Goal: Task Accomplishment & Management: Complete application form

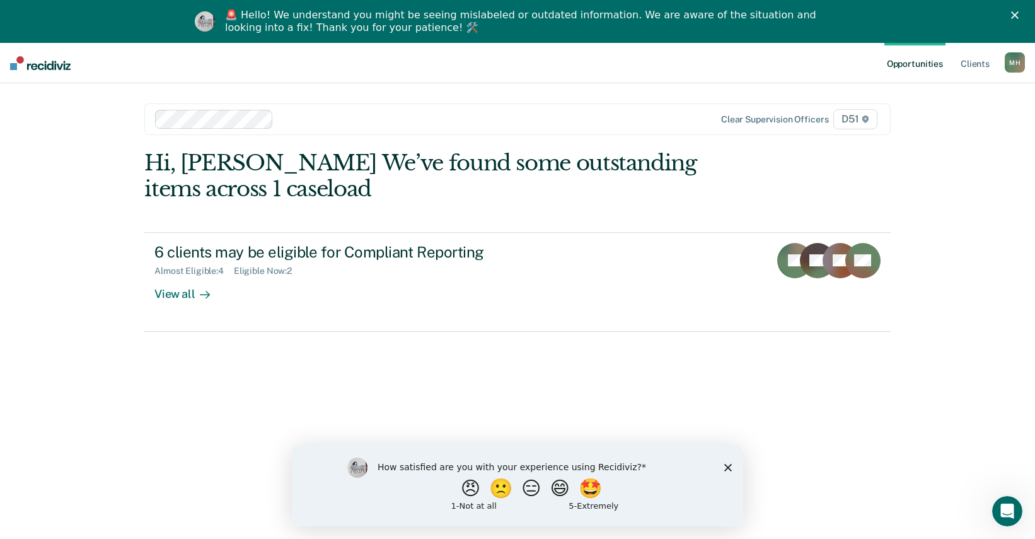
click at [730, 463] on icon "Close survey" at bounding box center [729, 467] width 8 height 8
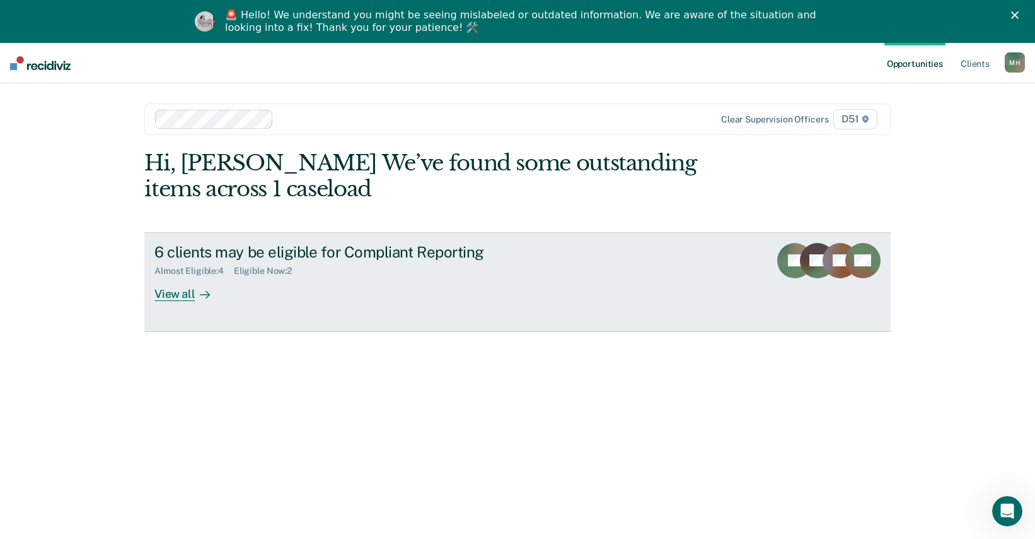
click at [160, 291] on div "View all" at bounding box center [189, 288] width 71 height 25
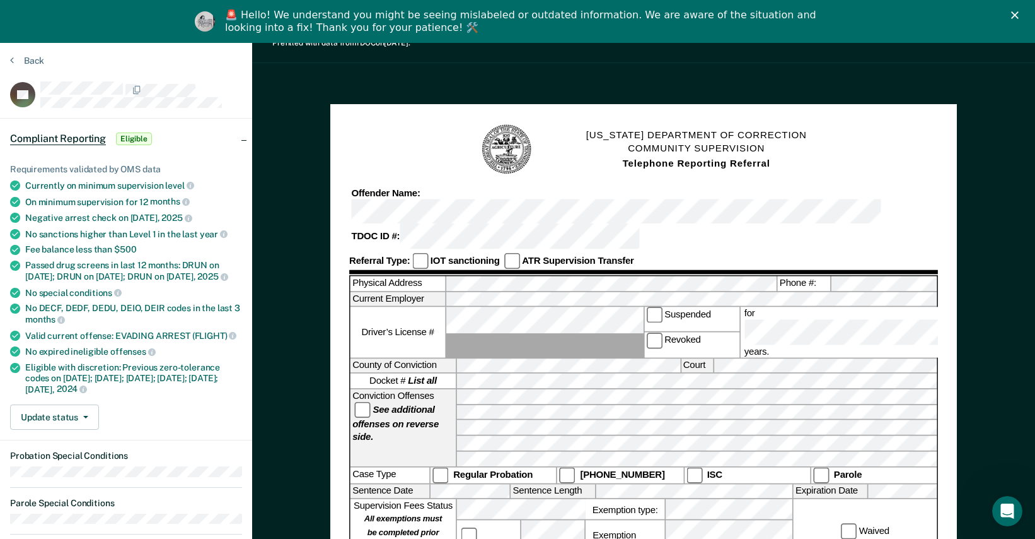
scroll to position [63, 0]
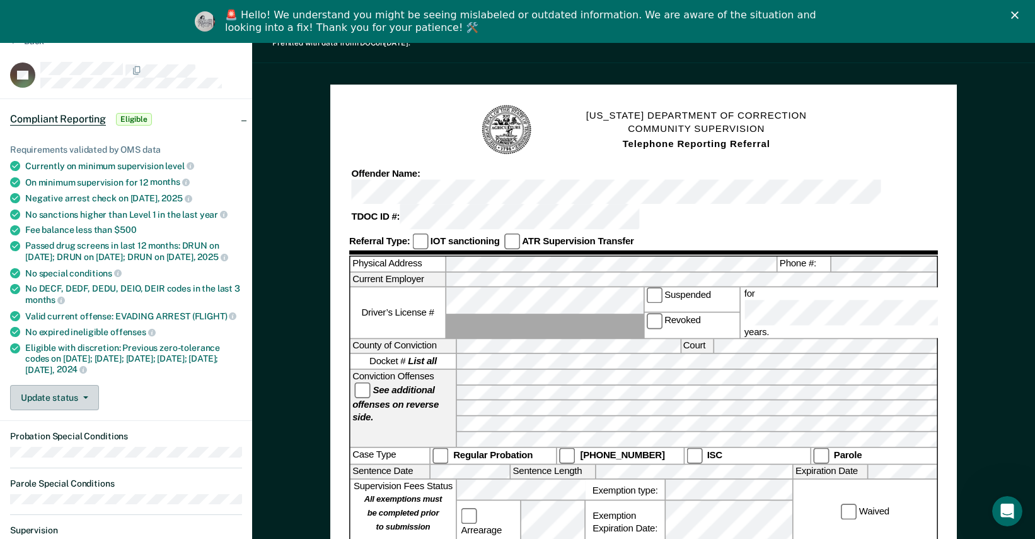
click at [48, 405] on button "Update status" at bounding box center [54, 397] width 89 height 25
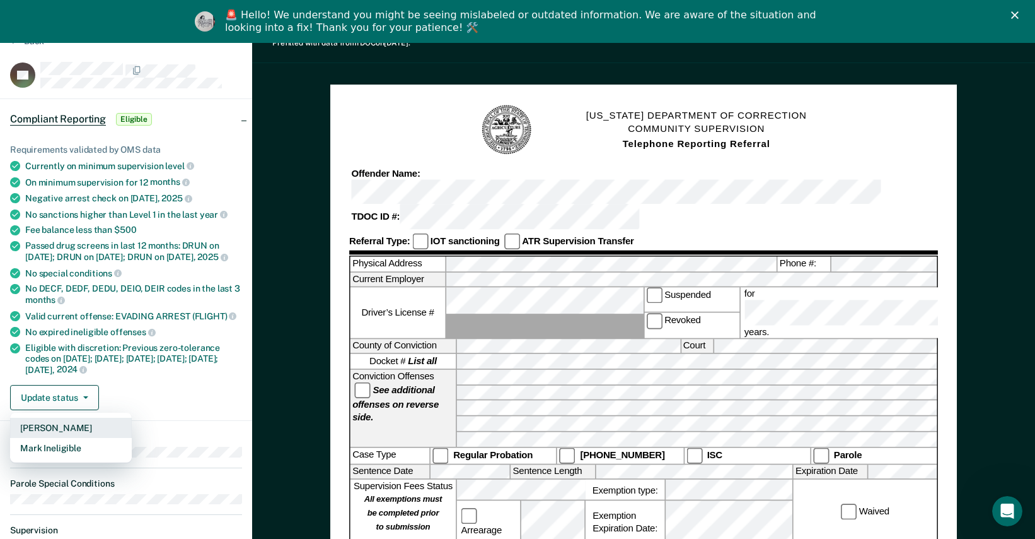
click at [52, 436] on button "[PERSON_NAME]" at bounding box center [71, 427] width 122 height 20
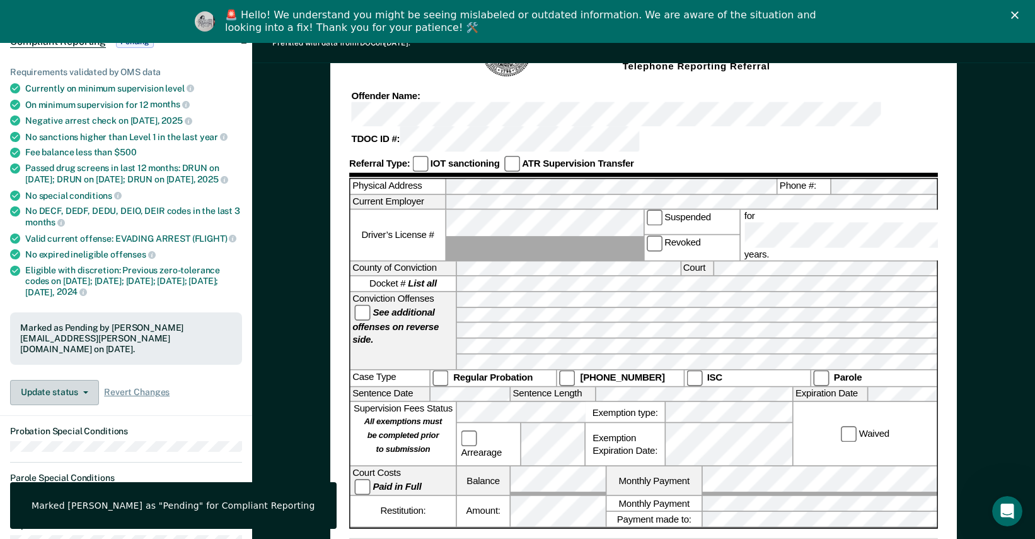
scroll to position [0, 0]
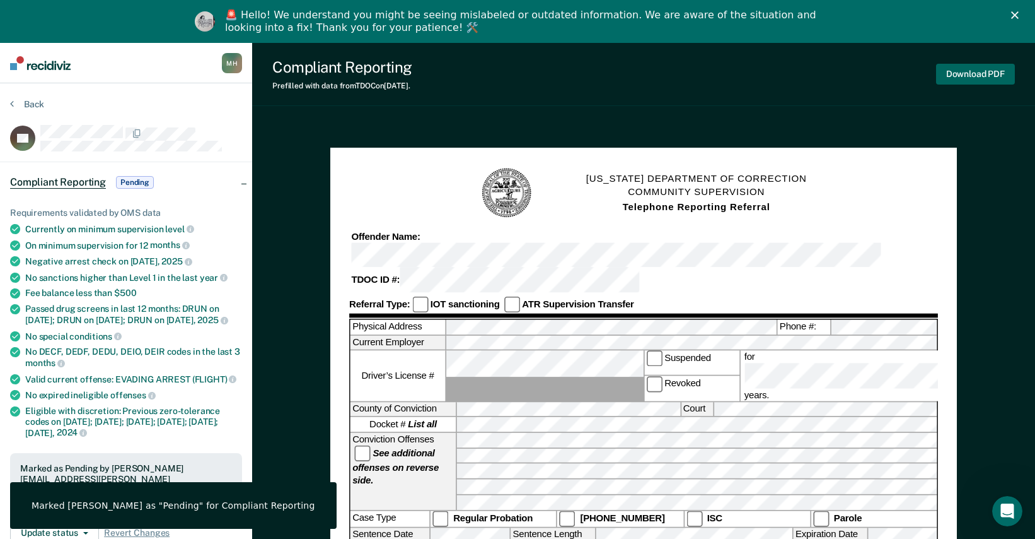
click at [978, 74] on button "Download PDF" at bounding box center [975, 74] width 79 height 21
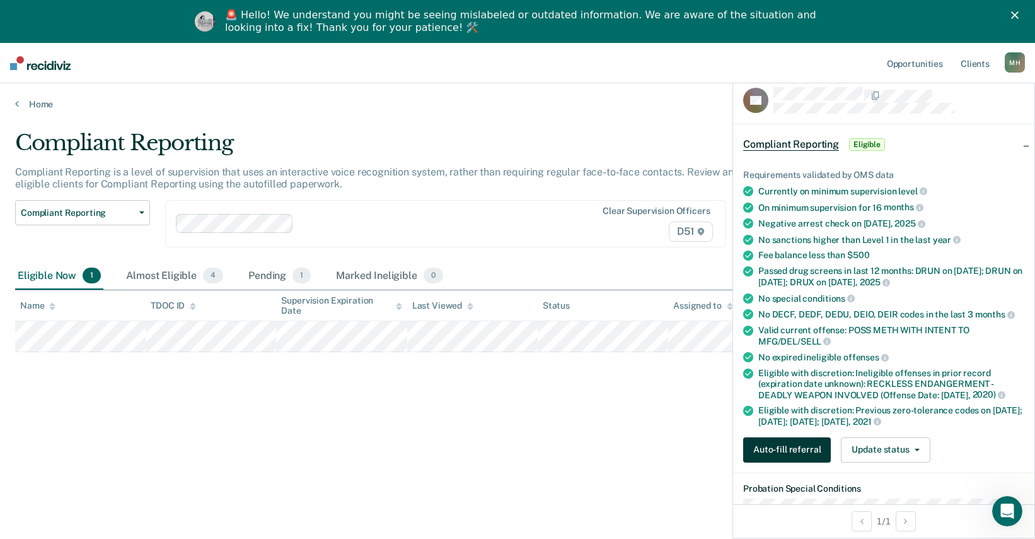
click at [801, 447] on button "Auto-fill referral" at bounding box center [787, 449] width 88 height 25
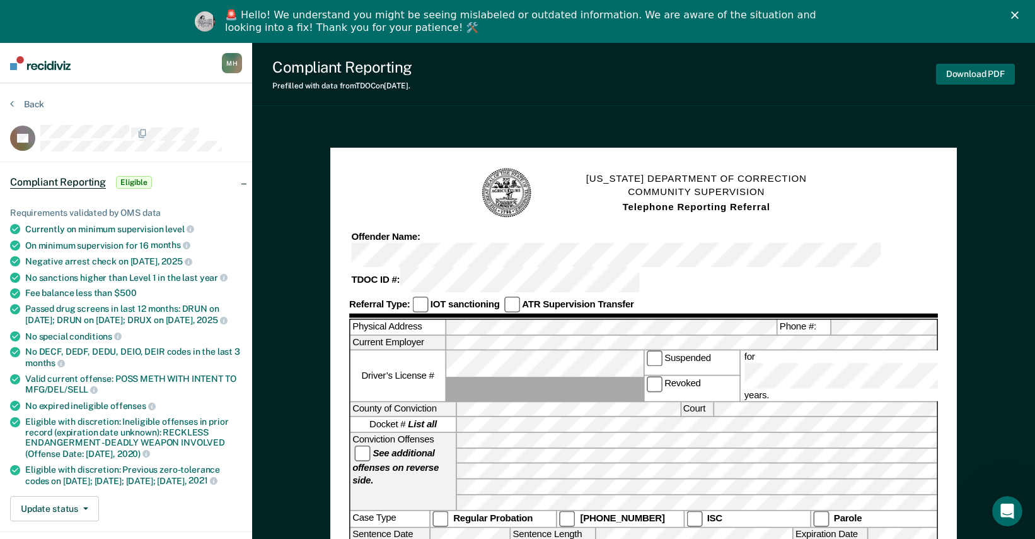
click at [984, 81] on button "Download PDF" at bounding box center [975, 74] width 79 height 21
